Goal: Use online tool/utility: Utilize a website feature to perform a specific function

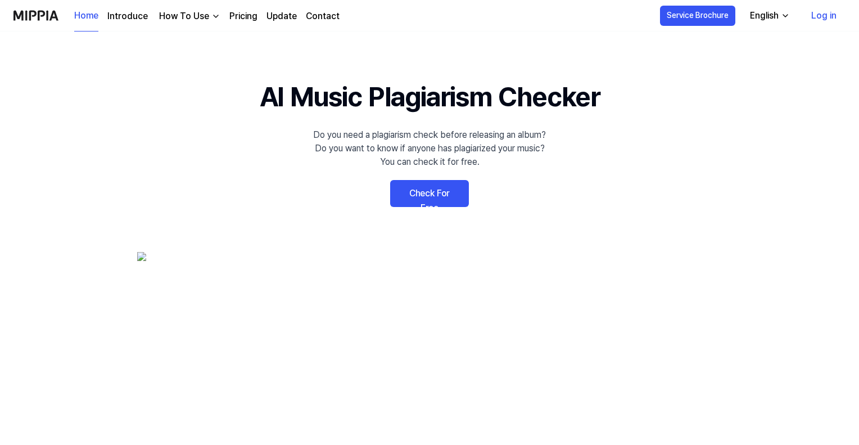
click at [777, 12] on div "English" at bounding box center [764, 15] width 33 height 13
click at [427, 193] on link "Check For Free" at bounding box center [429, 193] width 79 height 27
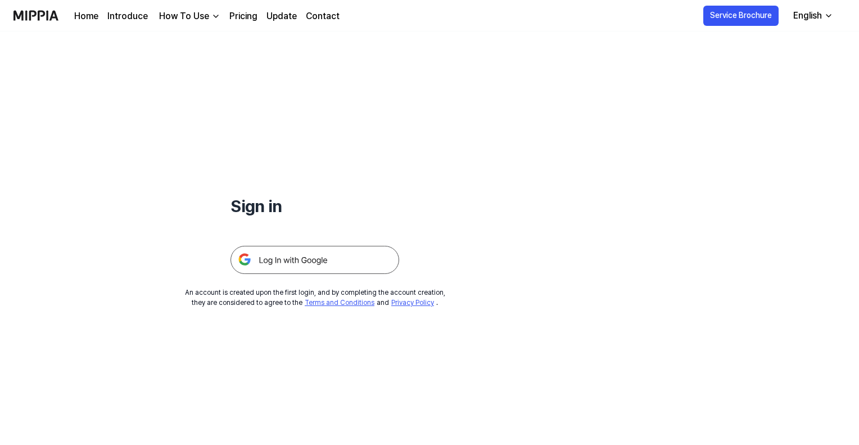
click at [328, 256] on img at bounding box center [315, 260] width 169 height 28
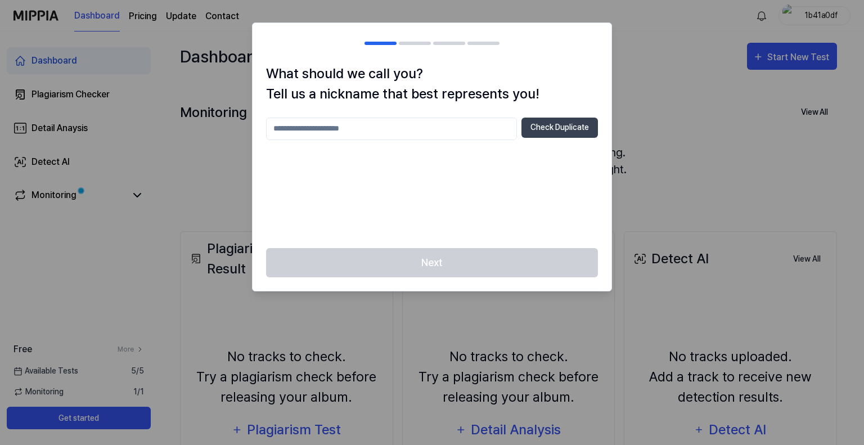
click at [323, 129] on input "text" at bounding box center [391, 129] width 251 height 22
type input "*"
click at [558, 134] on button "Check Duplicate" at bounding box center [559, 128] width 76 height 20
click at [319, 134] on input "*****" at bounding box center [391, 129] width 251 height 22
type input "*"
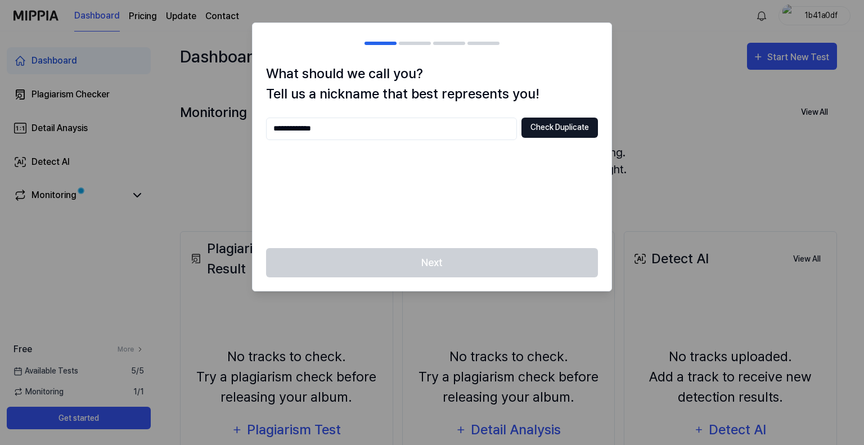
type input "**********"
click at [565, 128] on button "Check Duplicate" at bounding box center [559, 128] width 76 height 20
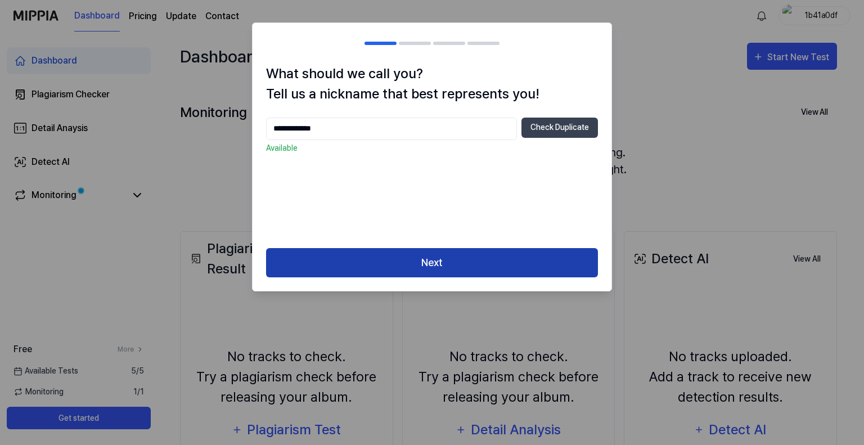
click at [468, 264] on button "Next" at bounding box center [432, 263] width 332 height 30
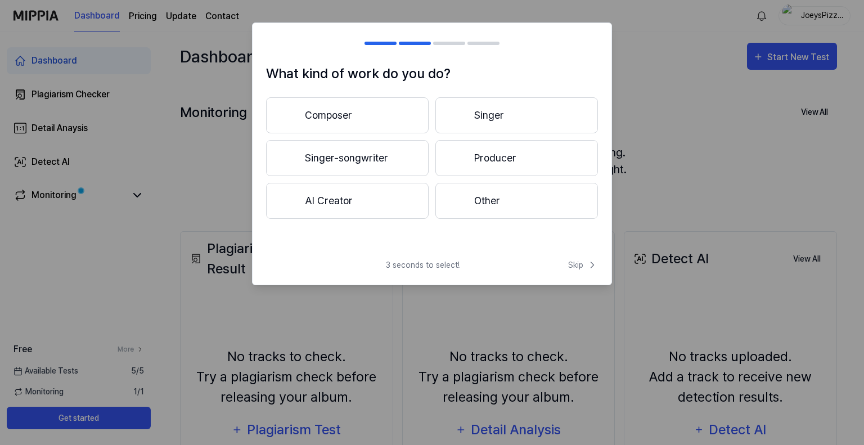
click at [518, 211] on button "Other" at bounding box center [516, 201] width 162 height 36
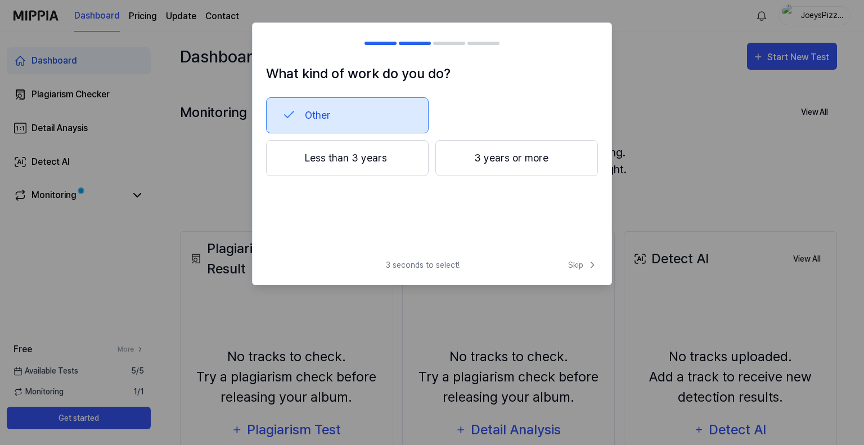
click at [394, 166] on button "Less than 3 years" at bounding box center [347, 158] width 162 height 36
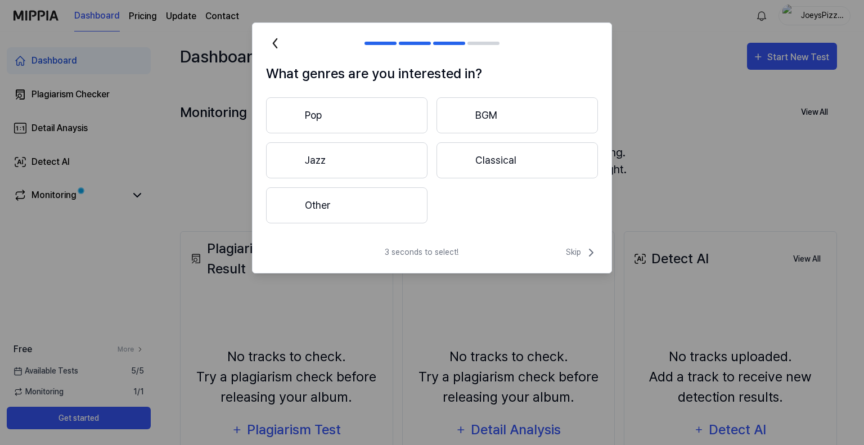
click at [362, 123] on button "Pop" at bounding box center [346, 115] width 161 height 36
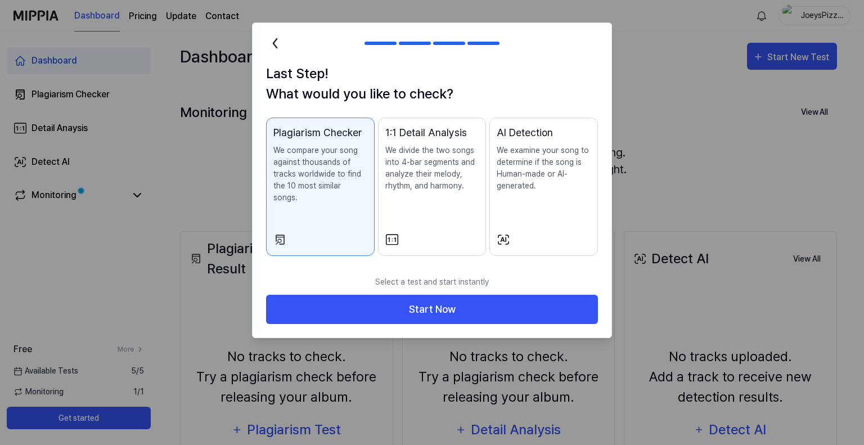
click at [322, 202] on div "Plagiarism Checker We compare your song against thousands of tracks worldwide t…" at bounding box center [320, 175] width 94 height 101
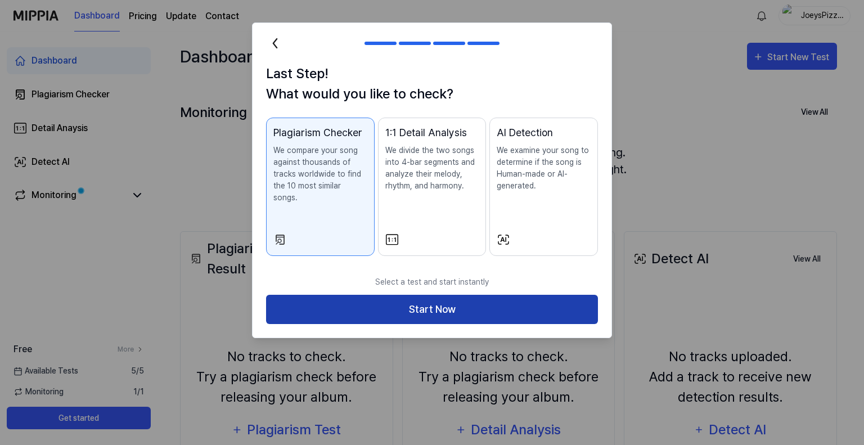
click at [395, 300] on button "Start Now" at bounding box center [432, 310] width 332 height 30
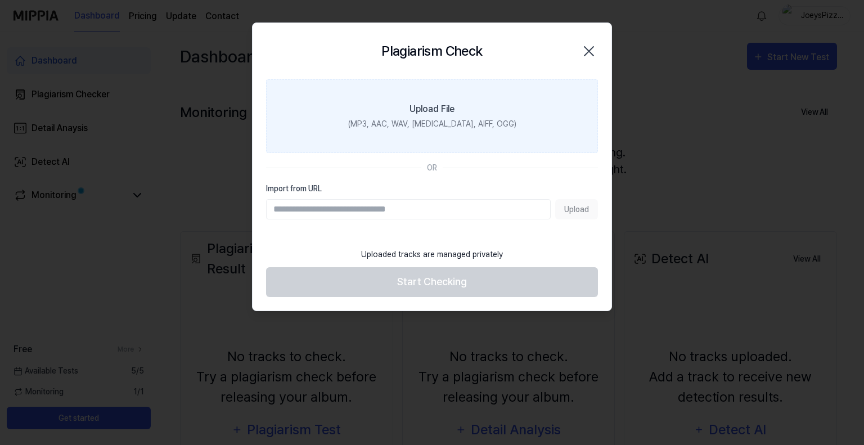
click at [450, 124] on div "(MP3, AAC, WAV, FLAC, AIFF, OGG)" at bounding box center [432, 124] width 168 height 12
click at [0, 0] on input "Upload File (MP3, AAC, WAV, FLAC, AIFF, OGG)" at bounding box center [0, 0] width 0 height 0
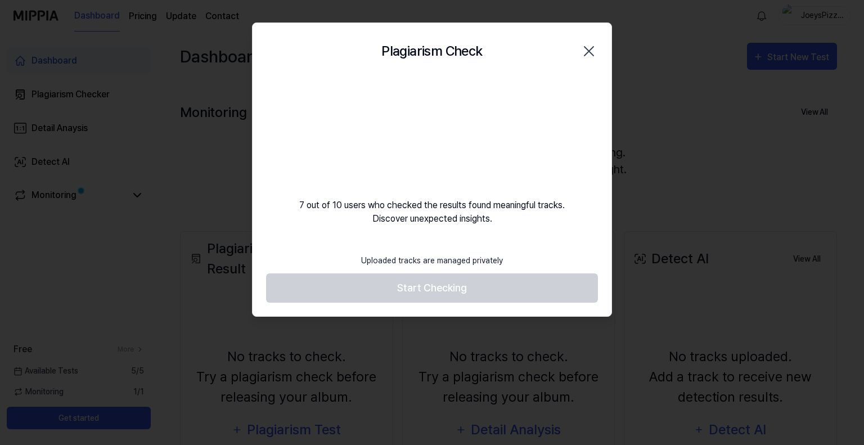
click at [428, 258] on div "Uploaded tracks are managed privately" at bounding box center [431, 260] width 155 height 25
drag, startPoint x: 366, startPoint y: 258, endPoint x: 500, endPoint y: 259, distance: 133.8
click at [500, 259] on div "Uploaded tracks are managed privately" at bounding box center [431, 260] width 155 height 25
click at [512, 257] on footer "Uploaded tracks are managed privately Start Checking" at bounding box center [432, 275] width 332 height 55
click at [466, 281] on footer "Uploaded tracks are managed privately Start Checking" at bounding box center [432, 275] width 332 height 55
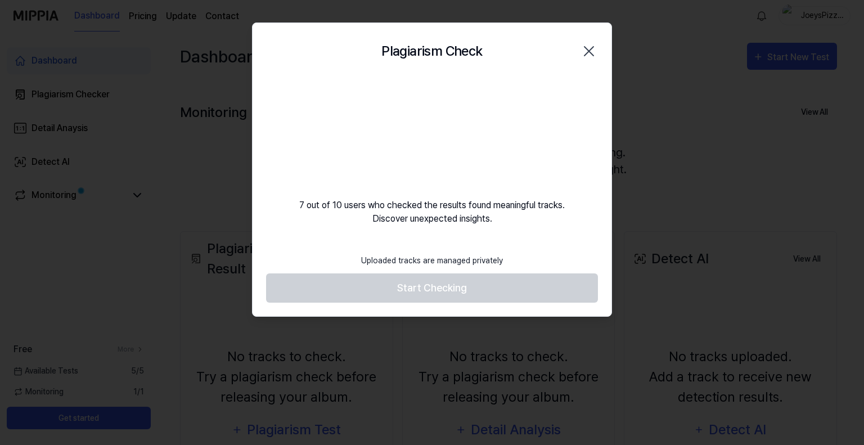
click at [314, 209] on div "7 out of 10 users who checked the results found meaningful tracks. Discover une…" at bounding box center [431, 152] width 359 height 146
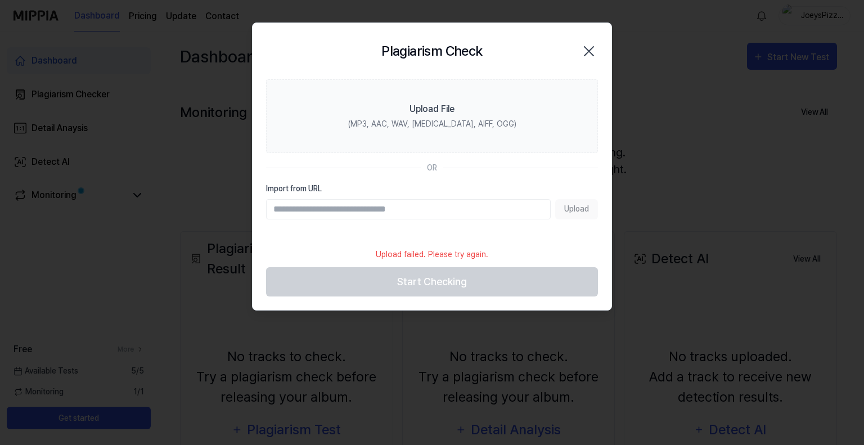
drag, startPoint x: 317, startPoint y: 206, endPoint x: 424, endPoint y: 205, distance: 107.4
click at [335, 205] on input "Import from URL" at bounding box center [408, 209] width 285 height 20
click at [360, 211] on input "Import from URL" at bounding box center [408, 209] width 285 height 20
paste input "**********"
type input "**********"
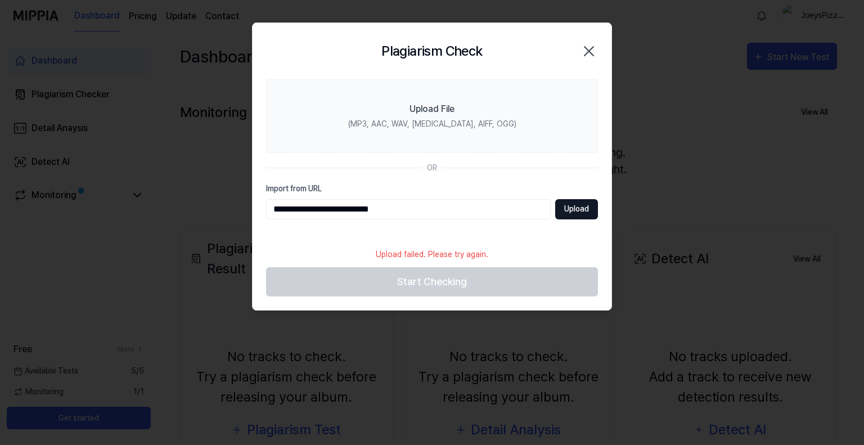
click at [583, 211] on button "Upload" at bounding box center [576, 209] width 43 height 20
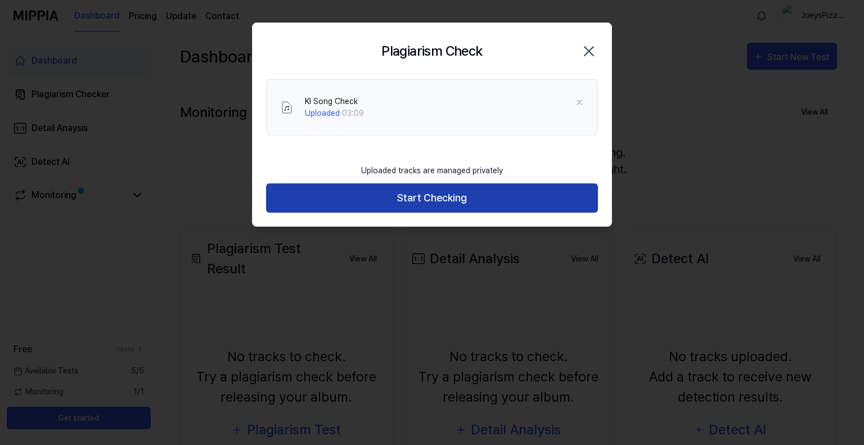
click at [421, 202] on button "Start Checking" at bounding box center [432, 198] width 332 height 30
